Goal: Navigation & Orientation: Understand site structure

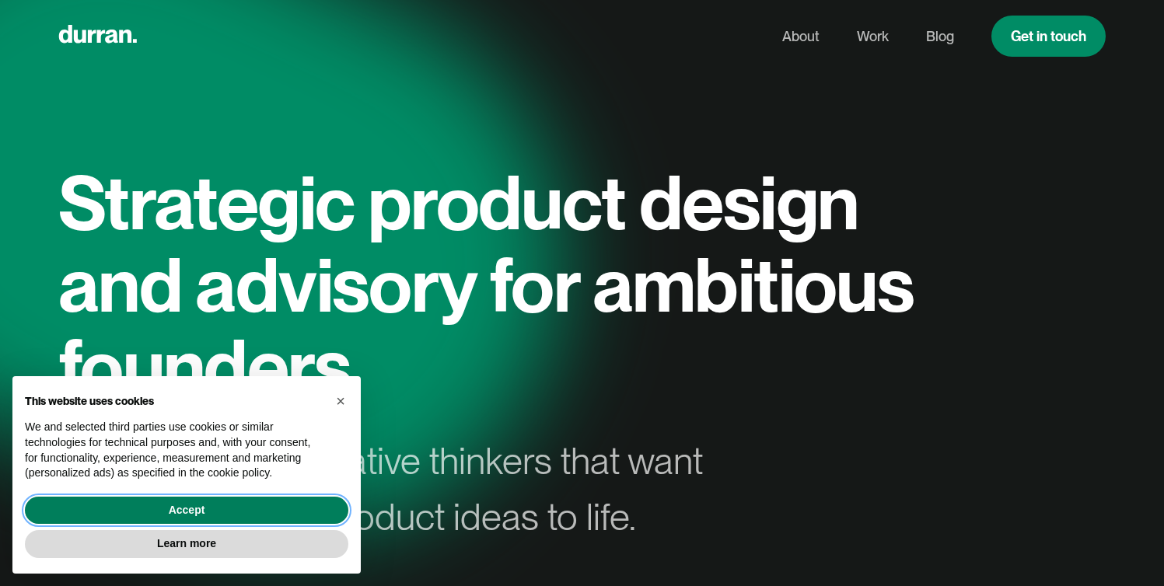
click at [225, 511] on button "Accept" at bounding box center [186, 511] width 323 height 28
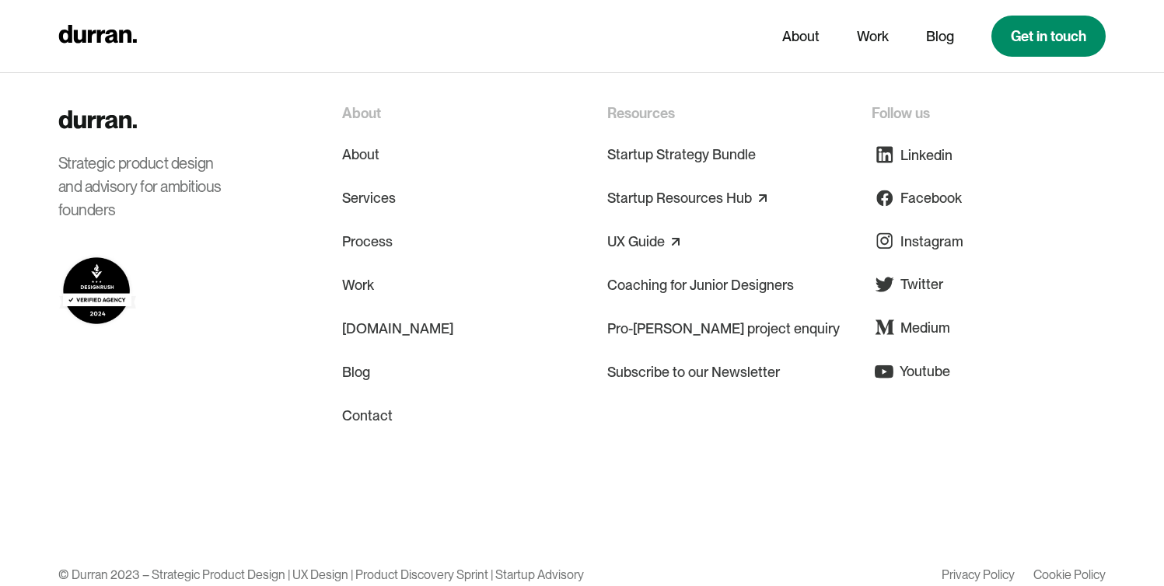
scroll to position [7646, 0]
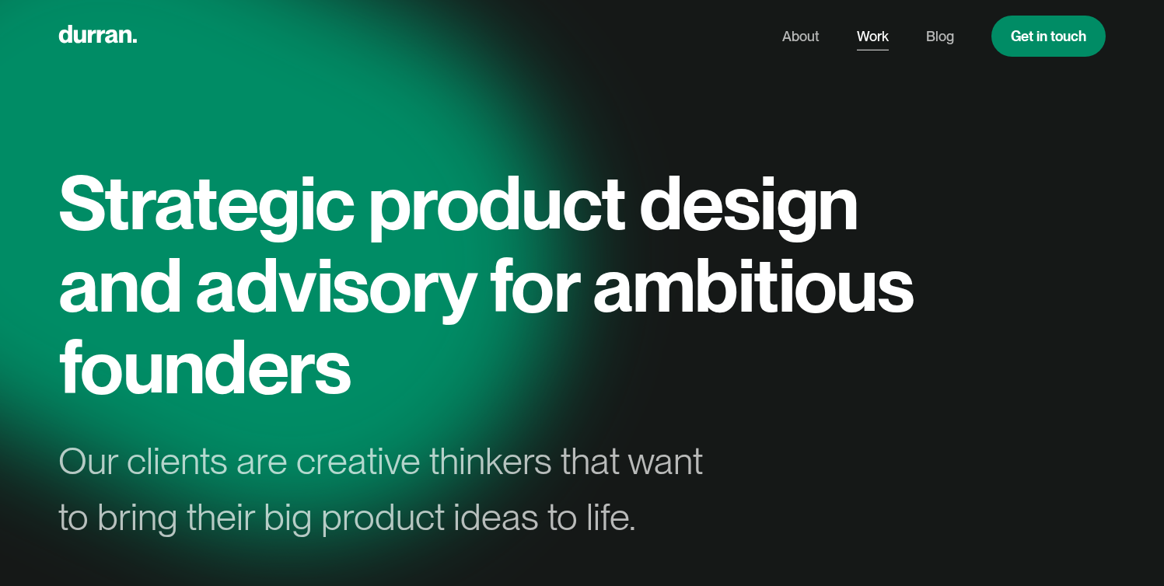
click at [874, 37] on link "Work" at bounding box center [873, 37] width 32 height 30
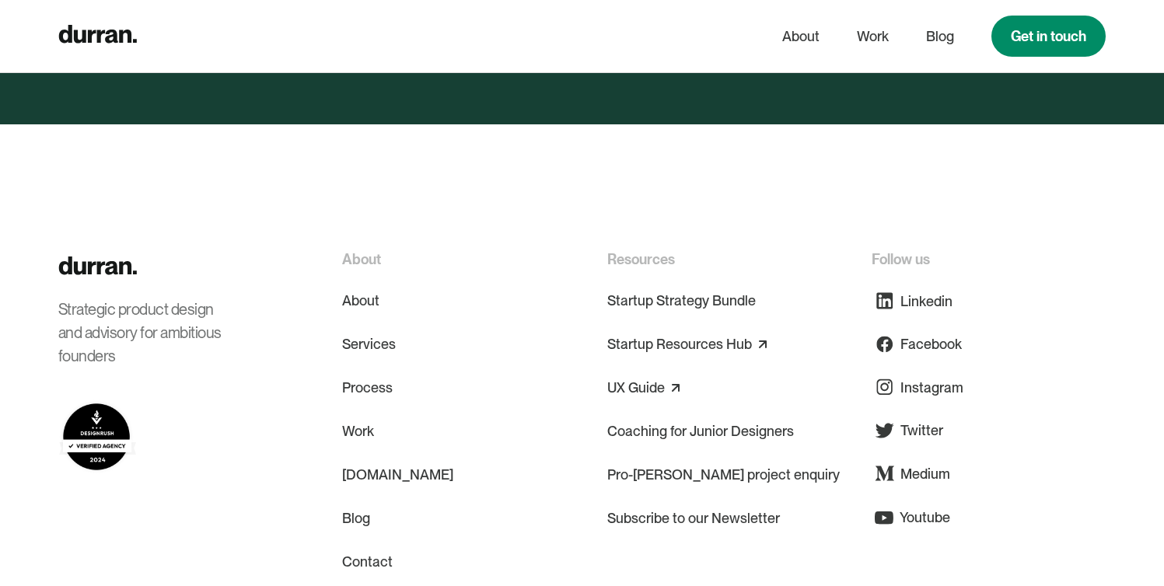
scroll to position [5935, 0]
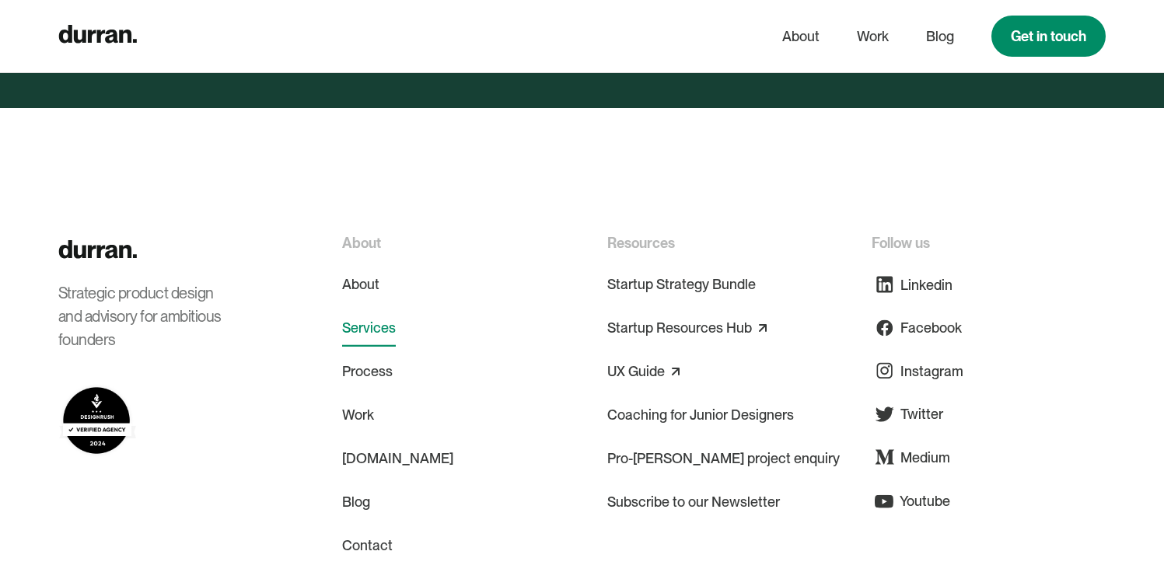
click at [358, 309] on link "Services" at bounding box center [369, 327] width 54 height 37
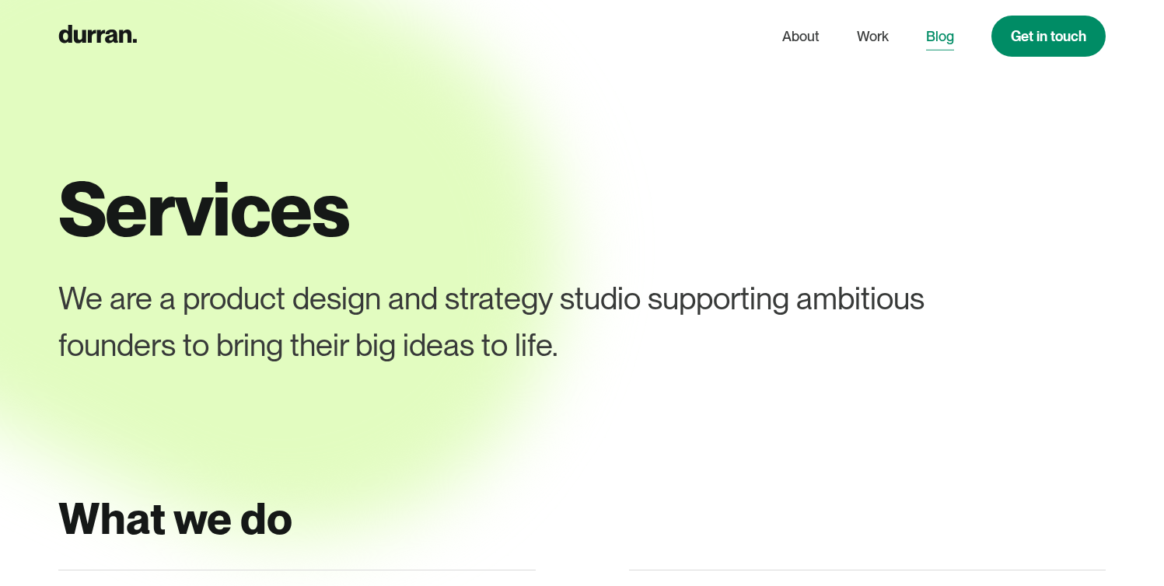
click at [928, 33] on link "Blog" at bounding box center [940, 37] width 28 height 30
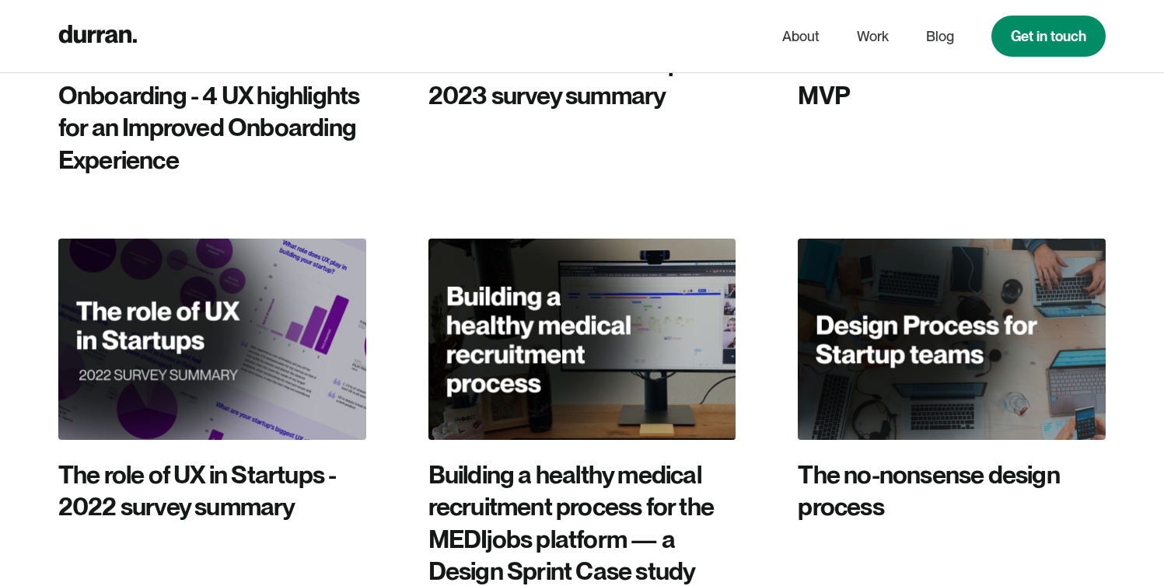
scroll to position [3301, 0]
